Goal: Task Accomplishment & Management: Manage account settings

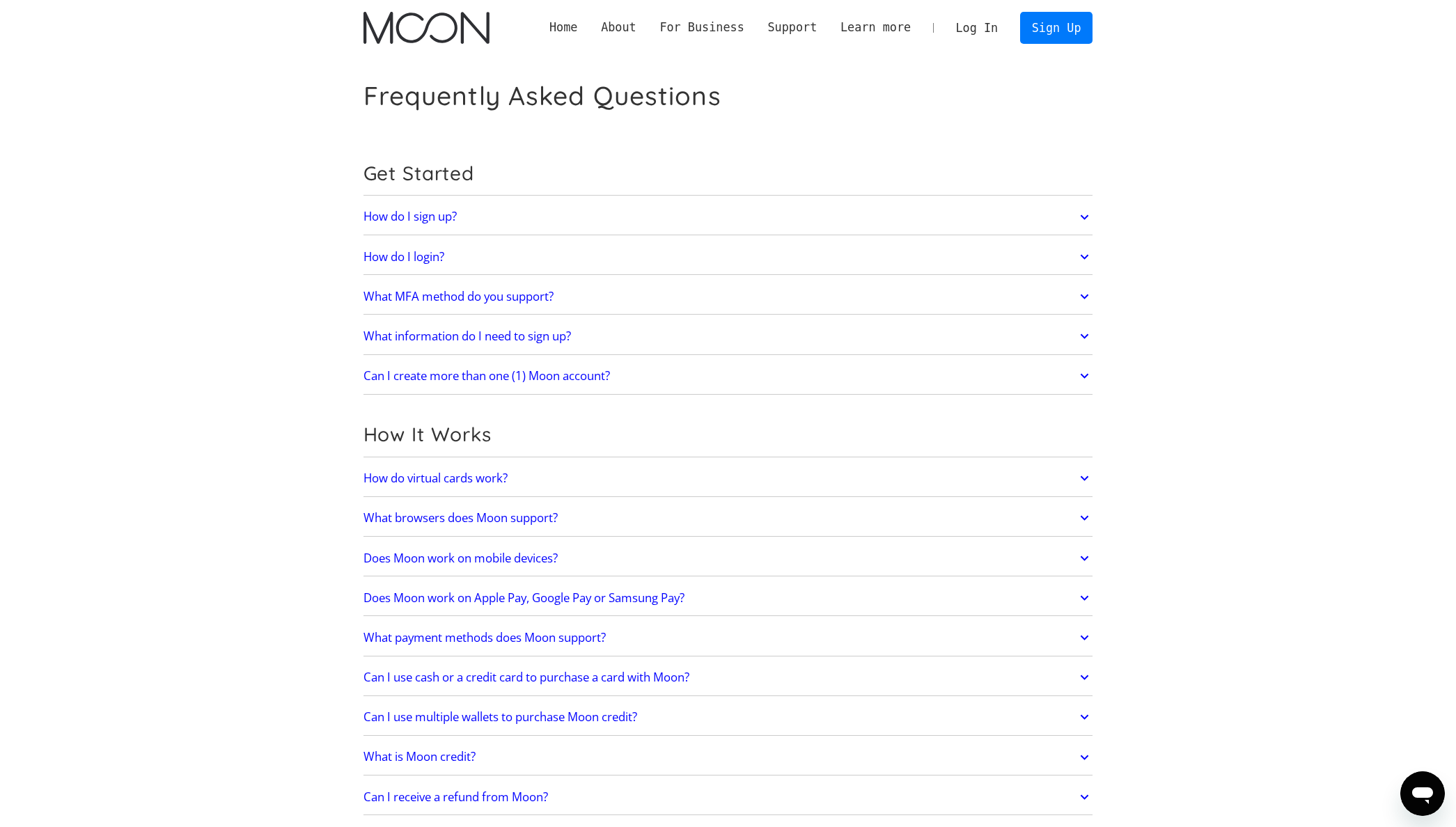
click at [979, 31] on link "Log In" at bounding box center [976, 28] width 65 height 31
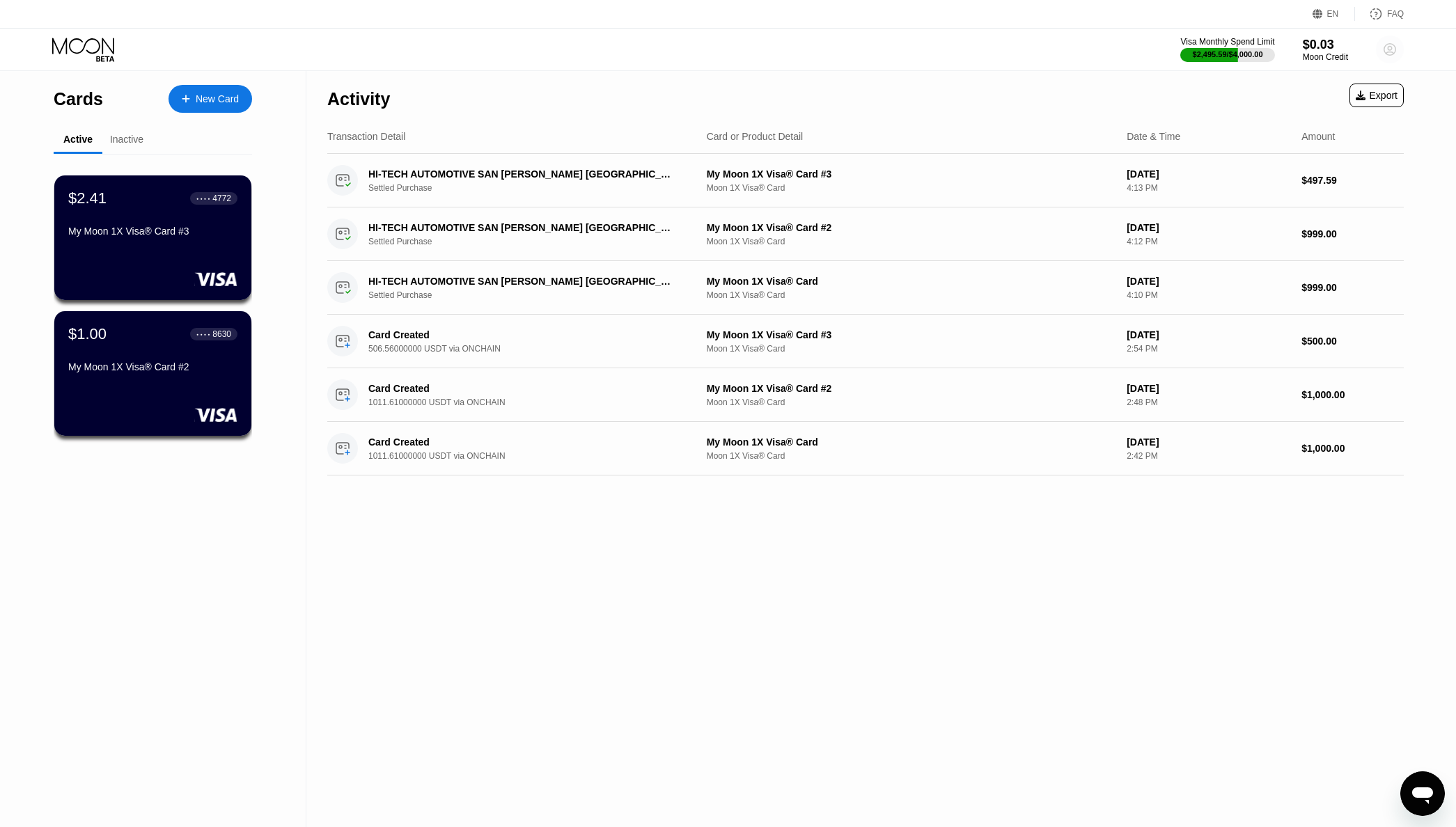
click at [1387, 52] on icon at bounding box center [1391, 50] width 8 height 8
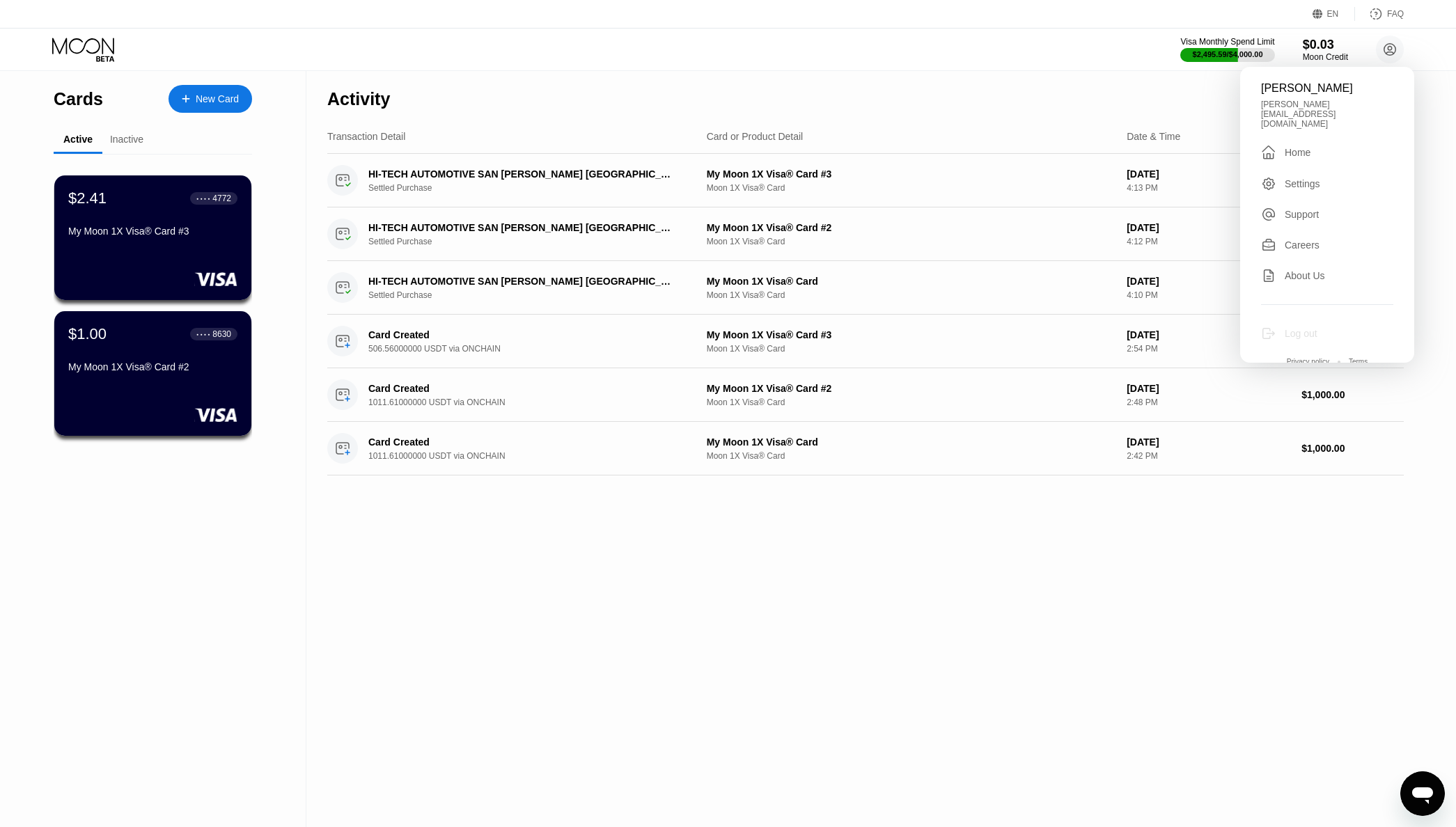
click at [1306, 328] on div "Log out" at bounding box center [1301, 333] width 33 height 12
